Goal: Navigation & Orientation: Find specific page/section

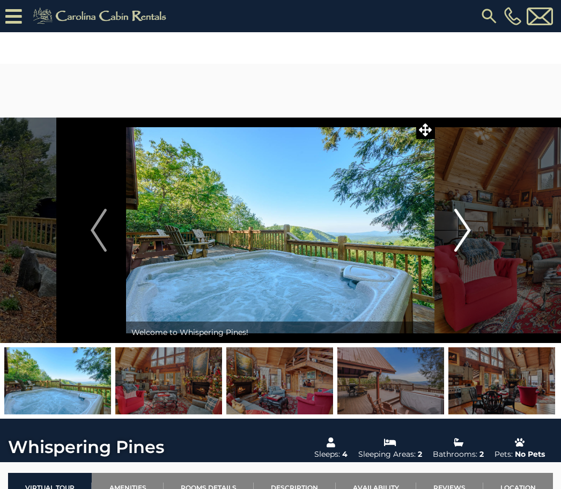
click at [475, 229] on button "Next" at bounding box center [462, 230] width 55 height 225
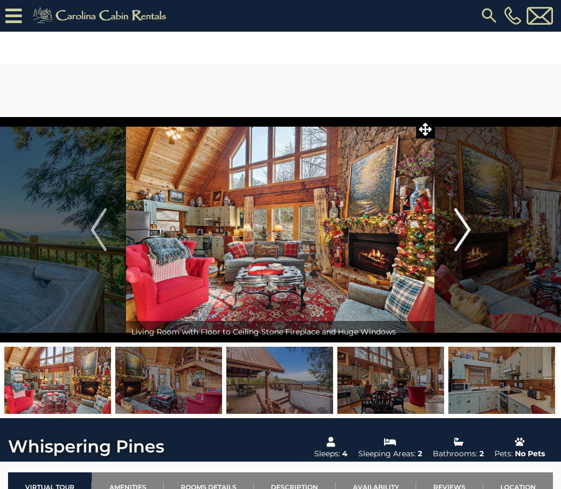
scroll to position [17, 0]
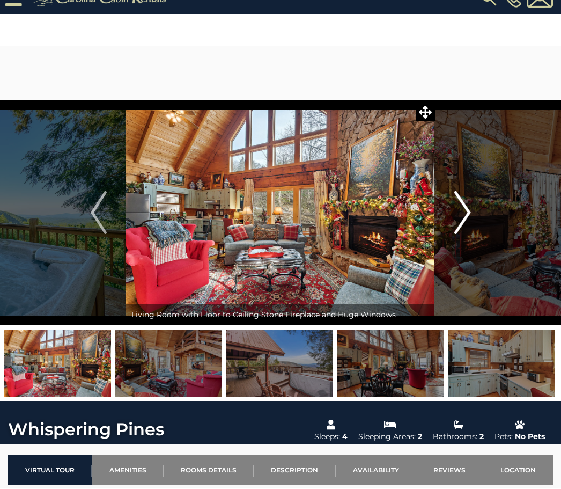
click at [467, 215] on img "Next" at bounding box center [463, 213] width 16 height 43
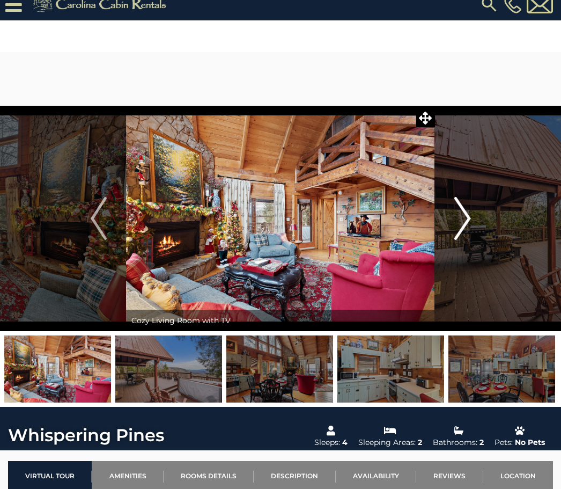
scroll to position [14, 0]
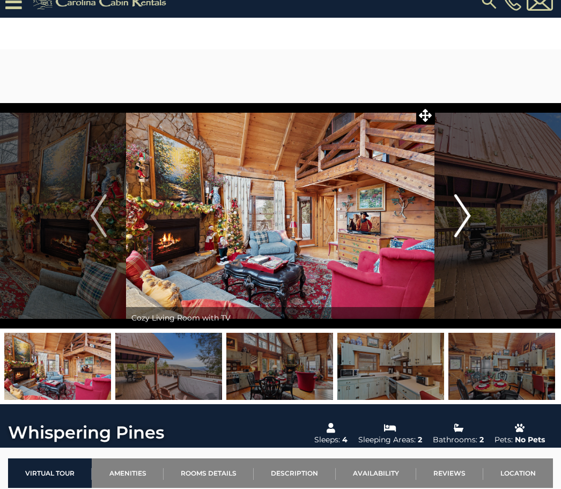
click at [469, 216] on img "Next" at bounding box center [463, 216] width 16 height 43
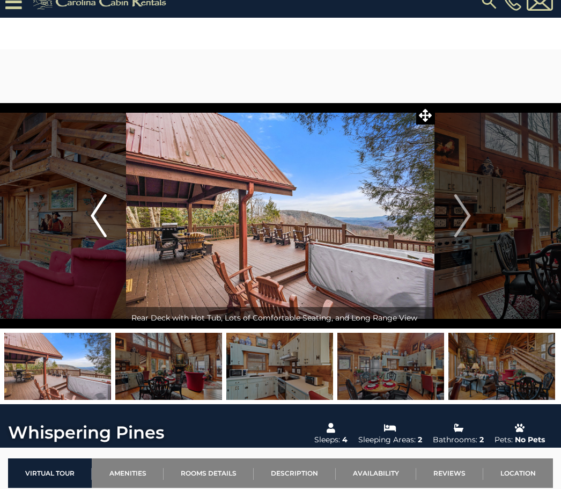
click at [105, 221] on img "Previous" at bounding box center [99, 215] width 16 height 43
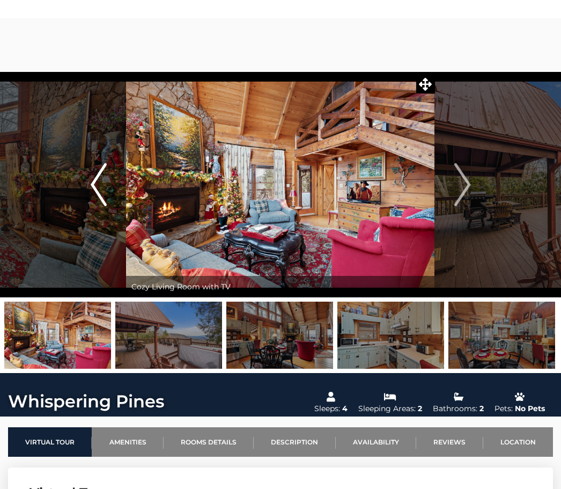
scroll to position [48, 0]
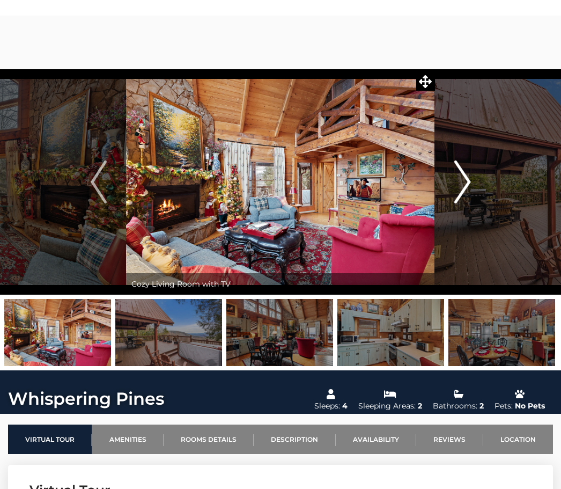
click at [466, 187] on img "Next" at bounding box center [463, 182] width 16 height 43
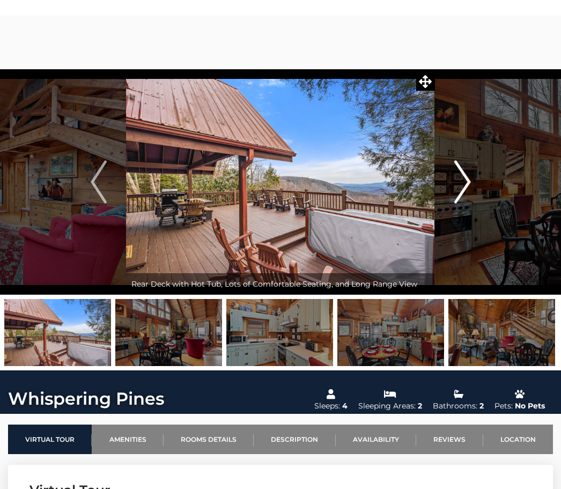
scroll to position [48, 0]
click at [467, 185] on img "Next" at bounding box center [463, 181] width 16 height 43
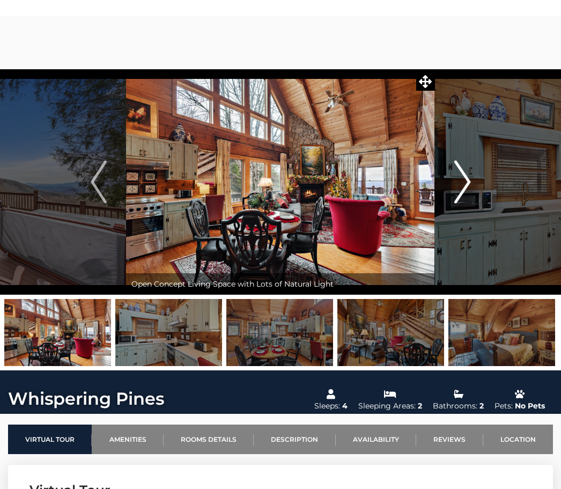
click at [466, 185] on img "Next" at bounding box center [463, 181] width 16 height 43
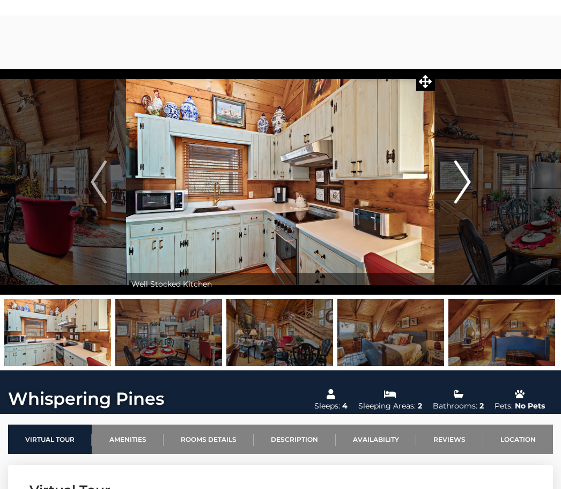
click at [471, 185] on img "Next" at bounding box center [463, 181] width 16 height 43
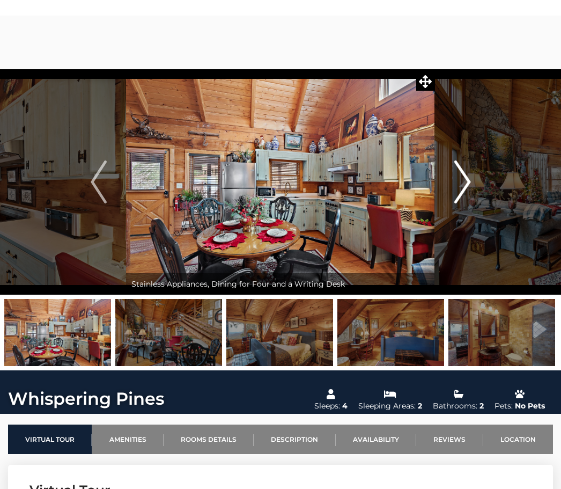
click at [472, 185] on button "Next" at bounding box center [462, 181] width 55 height 225
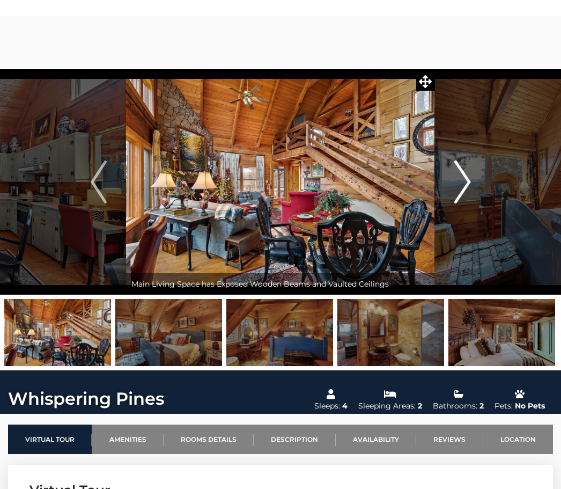
click at [469, 184] on img "Next" at bounding box center [463, 181] width 16 height 43
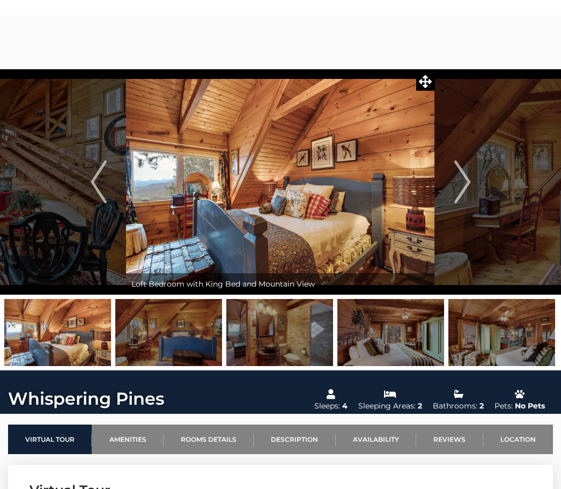
click at [487, 191] on button "Next" at bounding box center [462, 181] width 55 height 225
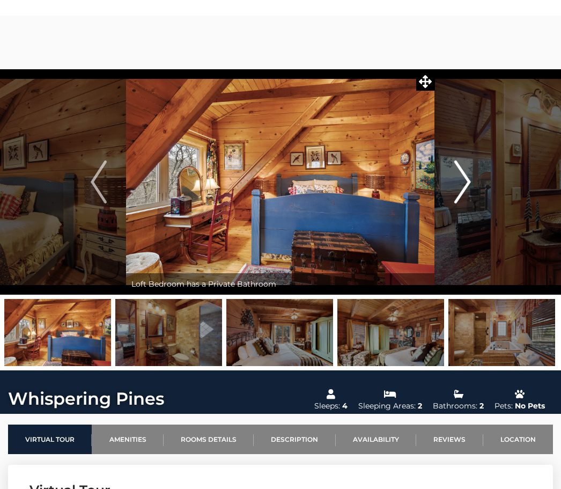
click at [488, 192] on button "Next" at bounding box center [462, 181] width 55 height 225
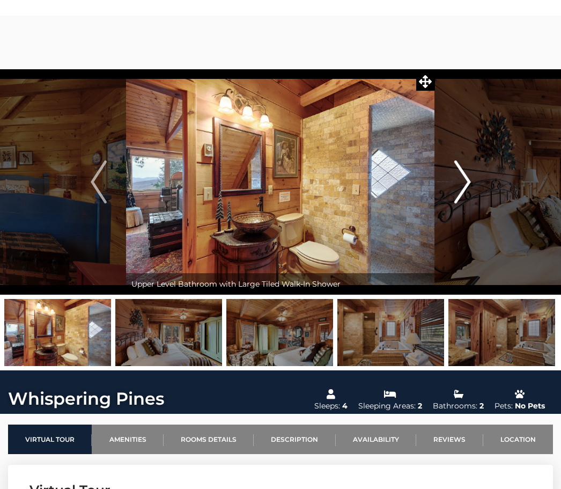
click at [470, 183] on img "Next" at bounding box center [463, 181] width 16 height 43
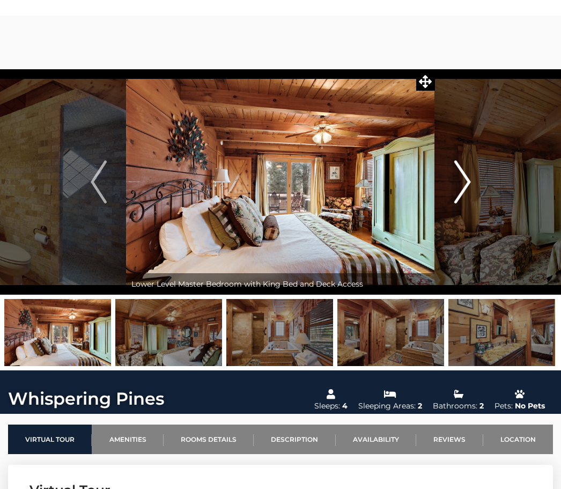
click at [475, 184] on button "Next" at bounding box center [462, 181] width 55 height 225
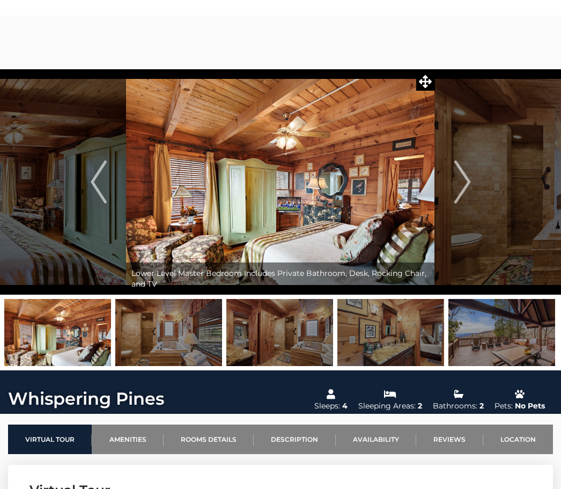
click at [371, 225] on img at bounding box center [280, 181] width 309 height 225
click at [356, 231] on img at bounding box center [280, 181] width 309 height 225
click at [99, 188] on img "Previous" at bounding box center [99, 181] width 16 height 43
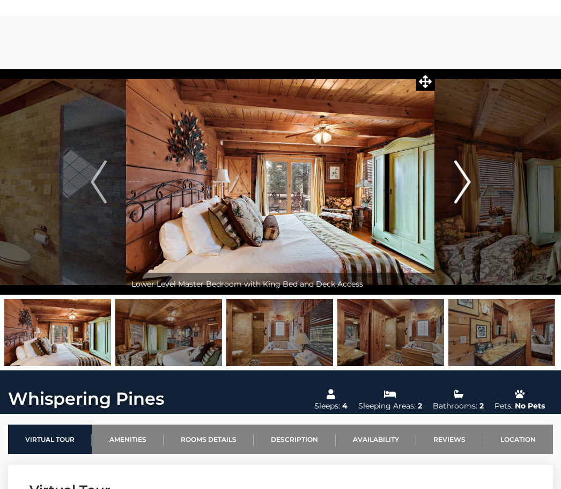
click at [463, 185] on img "Next" at bounding box center [463, 181] width 16 height 43
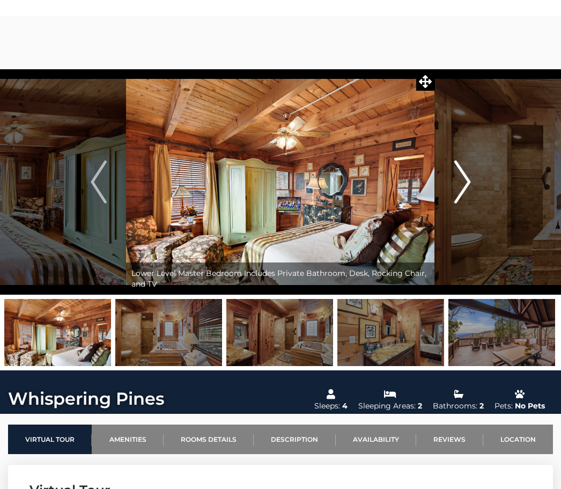
click at [460, 186] on img "Next" at bounding box center [463, 181] width 16 height 43
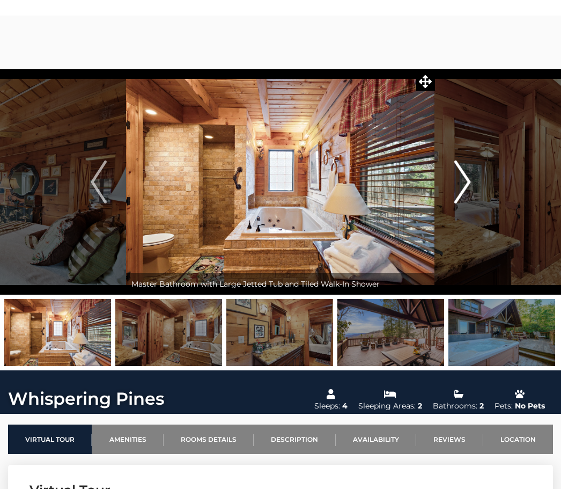
click at [472, 180] on button "Next" at bounding box center [462, 181] width 55 height 225
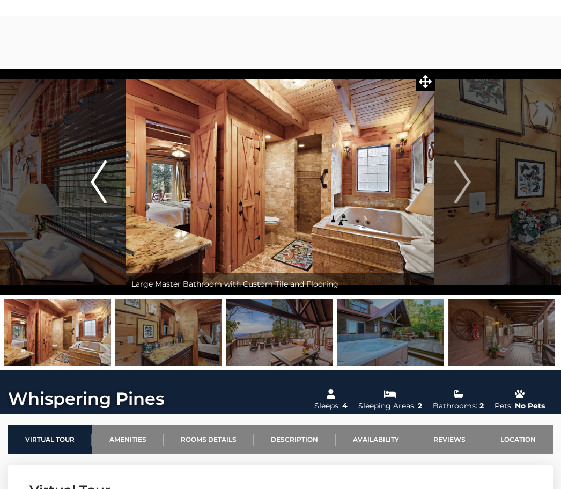
click at [97, 187] on img "Previous" at bounding box center [99, 181] width 16 height 43
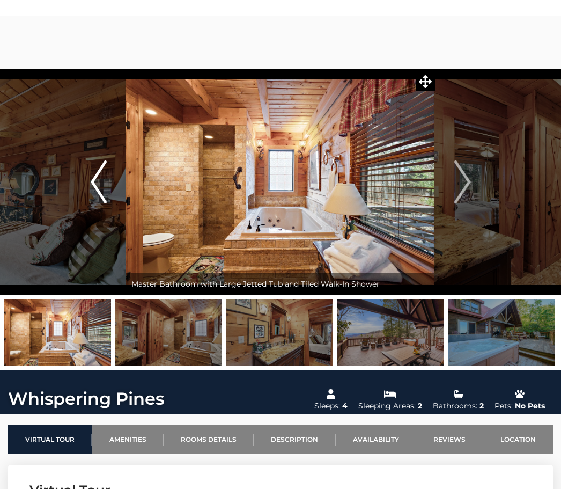
click at [98, 191] on img "Previous" at bounding box center [99, 181] width 16 height 43
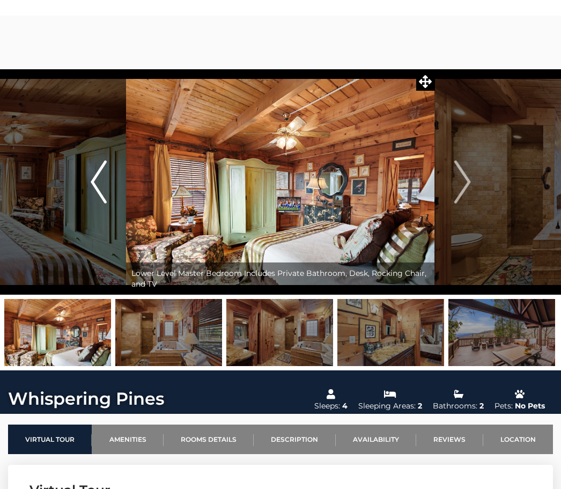
click at [102, 186] on img "Previous" at bounding box center [99, 181] width 16 height 43
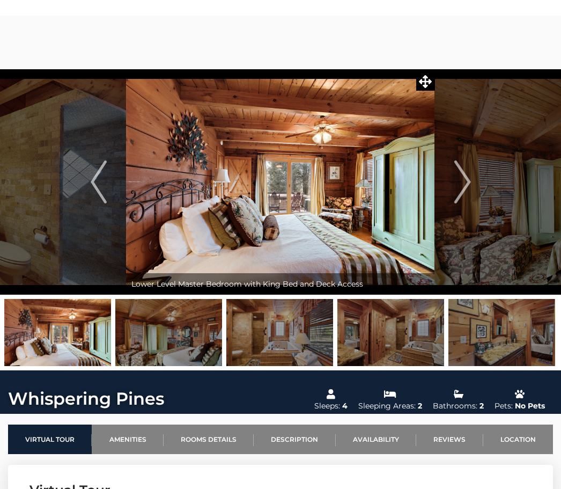
click at [403, 248] on img at bounding box center [280, 181] width 309 height 225
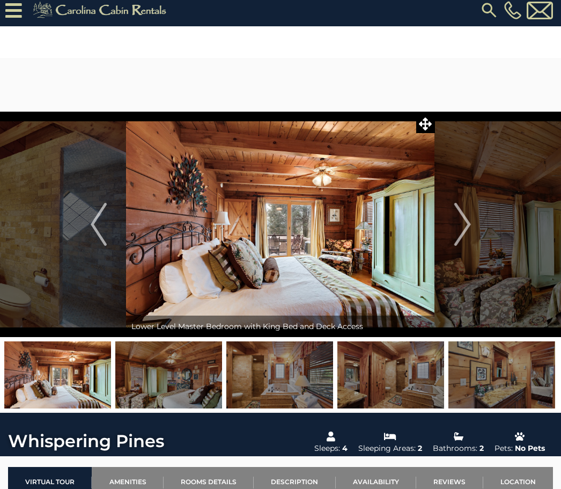
scroll to position [6, 0]
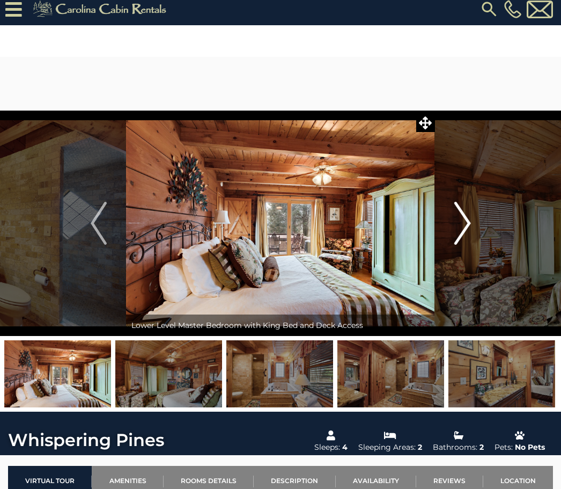
click at [463, 222] on img "Next" at bounding box center [463, 223] width 16 height 43
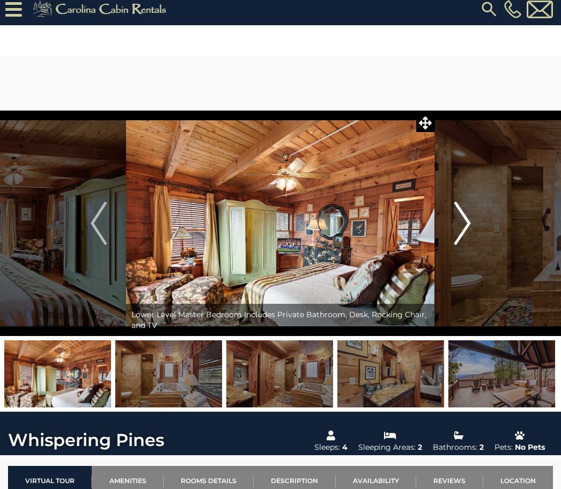
click at [463, 216] on img "Next" at bounding box center [463, 223] width 16 height 43
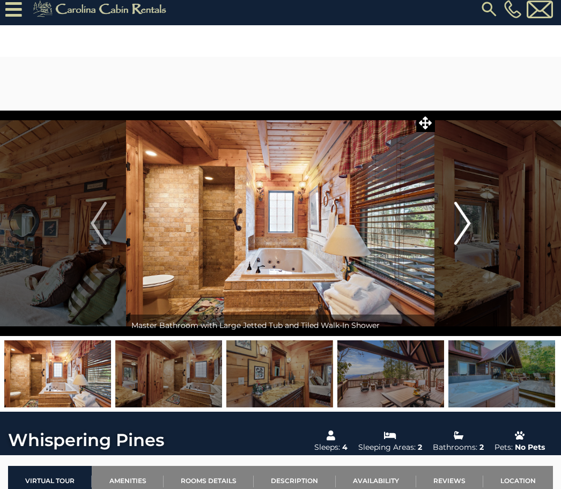
click at [469, 222] on img "Next" at bounding box center [463, 223] width 16 height 43
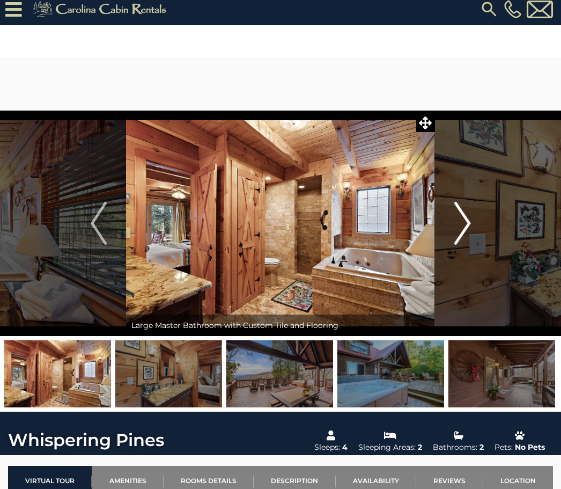
click at [464, 221] on img "Next" at bounding box center [463, 223] width 16 height 43
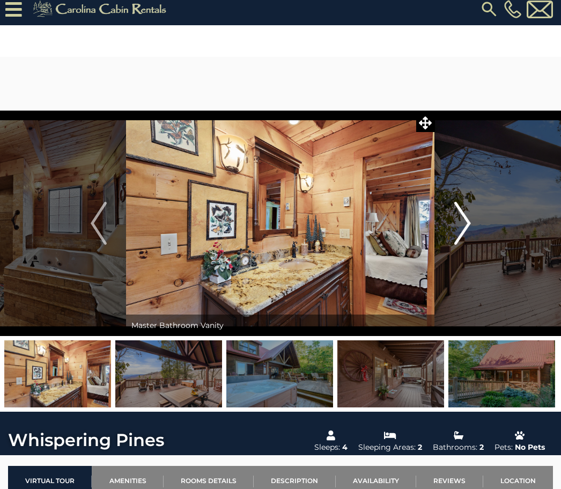
click at [465, 226] on img "Next" at bounding box center [463, 223] width 16 height 43
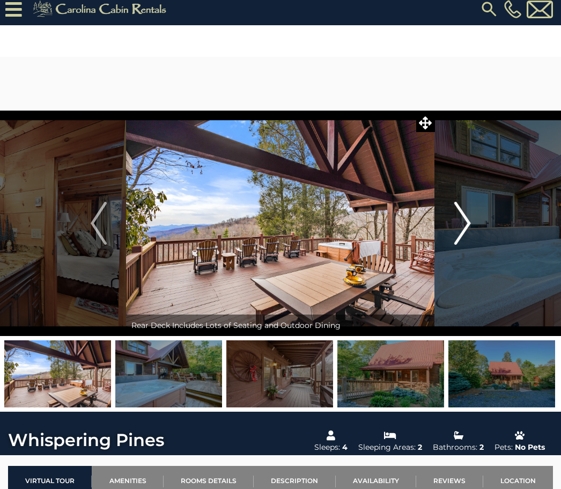
click at [464, 227] on img "Next" at bounding box center [463, 223] width 16 height 43
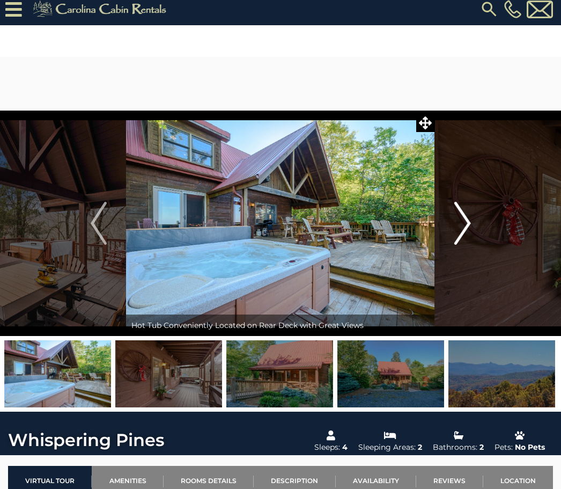
click at [466, 230] on img "Next" at bounding box center [463, 223] width 16 height 43
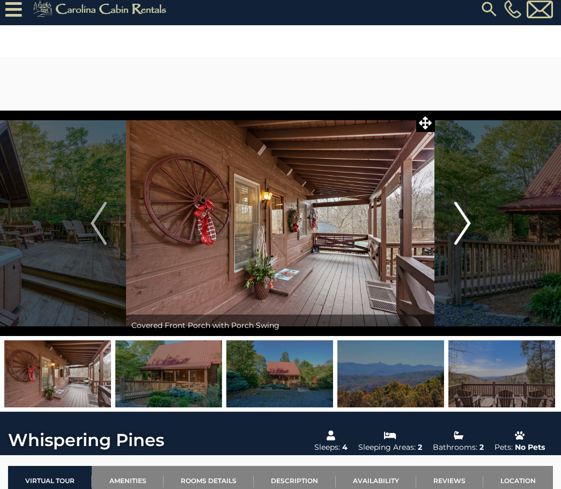
click at [465, 225] on img "Next" at bounding box center [463, 223] width 16 height 43
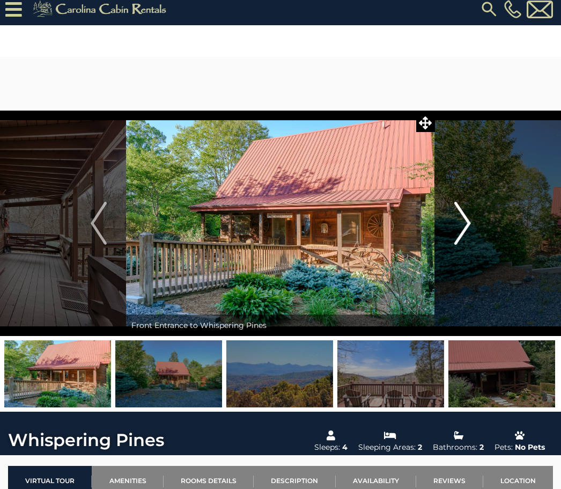
click at [470, 225] on img "Next" at bounding box center [463, 223] width 16 height 43
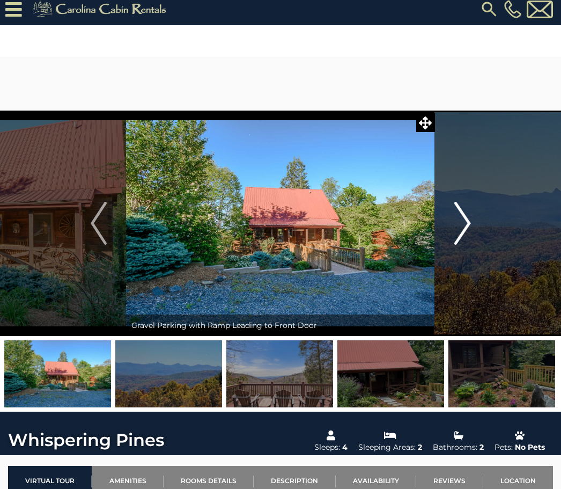
click at [459, 225] on img "Next" at bounding box center [463, 223] width 16 height 43
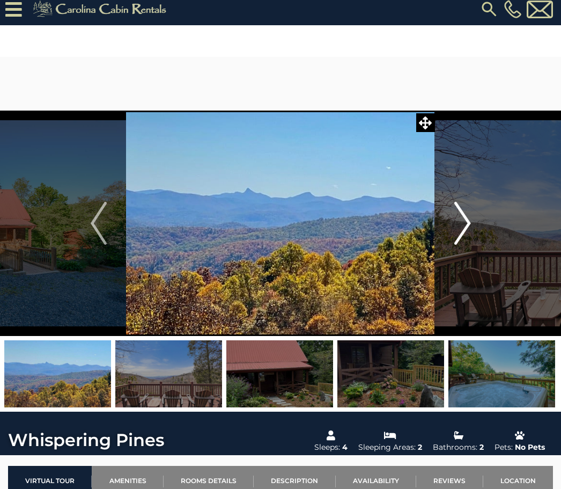
click at [464, 227] on img "Next" at bounding box center [463, 223] width 16 height 43
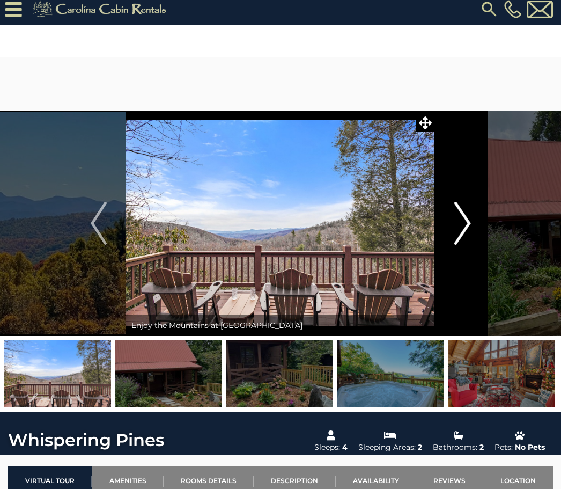
click at [470, 223] on img "Next" at bounding box center [463, 223] width 16 height 43
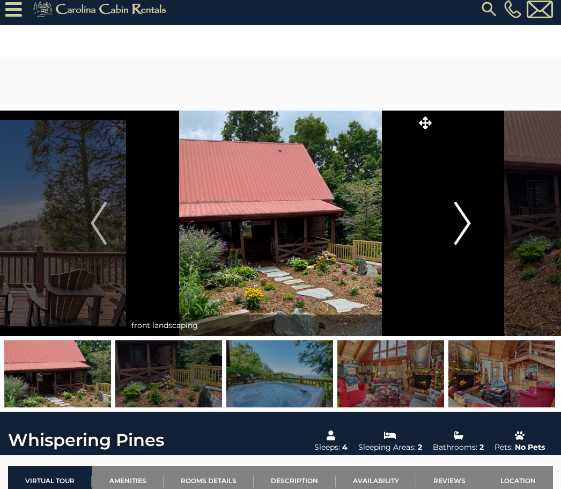
click at [469, 226] on img "Next" at bounding box center [463, 223] width 16 height 43
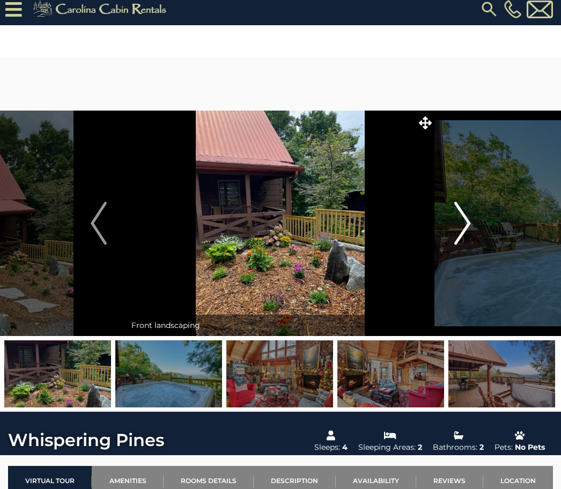
click at [472, 226] on button "Next" at bounding box center [462, 223] width 55 height 225
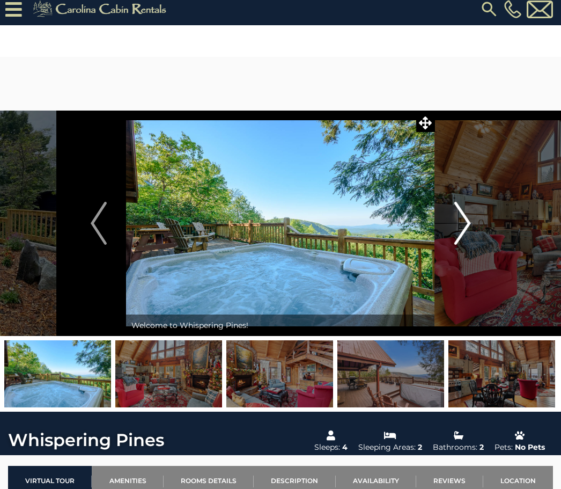
click at [476, 226] on button "Next" at bounding box center [462, 223] width 55 height 225
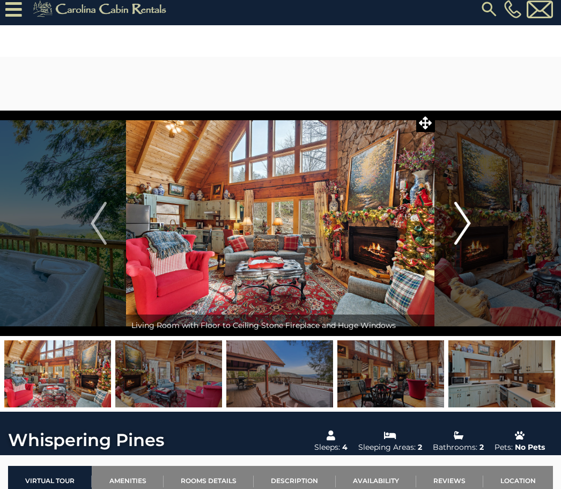
click at [471, 225] on img "Next" at bounding box center [463, 223] width 16 height 43
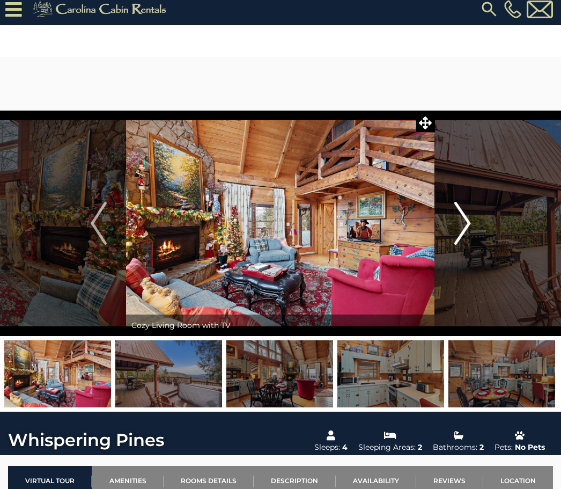
click at [462, 231] on img "Next" at bounding box center [463, 223] width 16 height 43
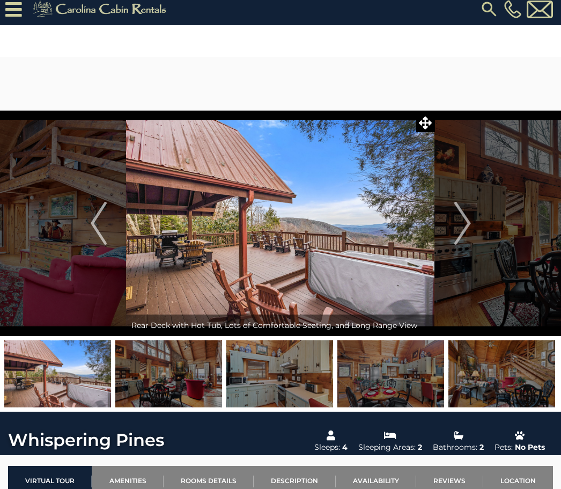
click at [375, 258] on img at bounding box center [280, 223] width 309 height 225
click at [369, 261] on img at bounding box center [280, 223] width 309 height 225
click at [463, 226] on img "Next" at bounding box center [463, 223] width 16 height 43
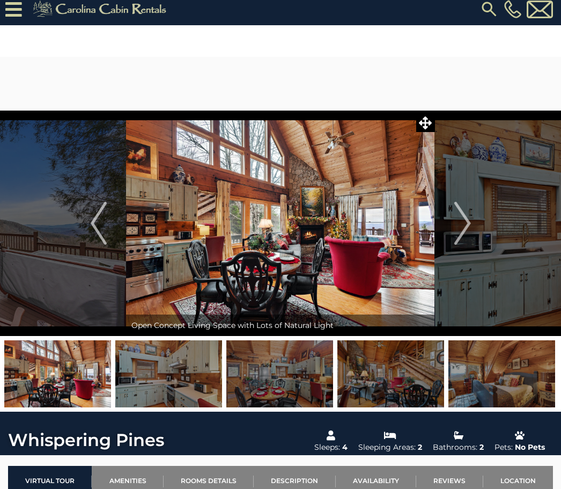
click at [371, 270] on img at bounding box center [280, 223] width 309 height 225
click at [370, 277] on img at bounding box center [280, 223] width 309 height 225
click at [485, 269] on button "Next" at bounding box center [462, 223] width 55 height 225
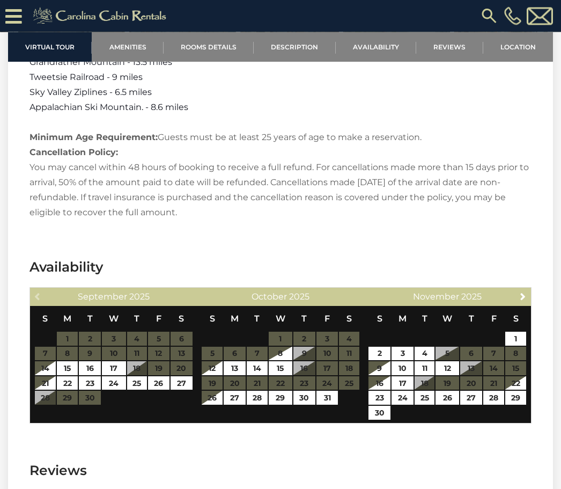
scroll to position [1611, 0]
click at [528, 297] on link "Next" at bounding box center [523, 295] width 13 height 13
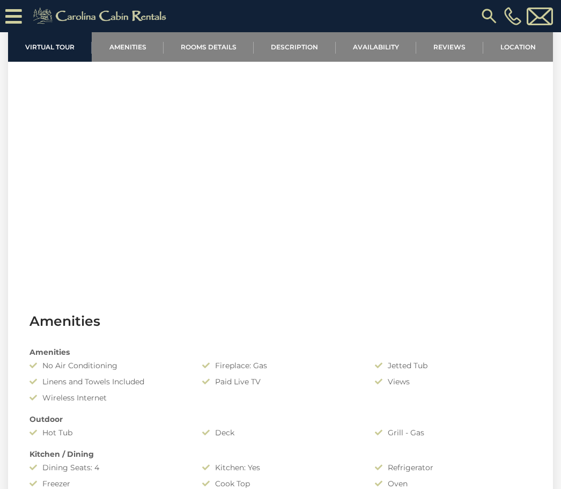
scroll to position [512, 0]
